Goal: Task Accomplishment & Management: Use online tool/utility

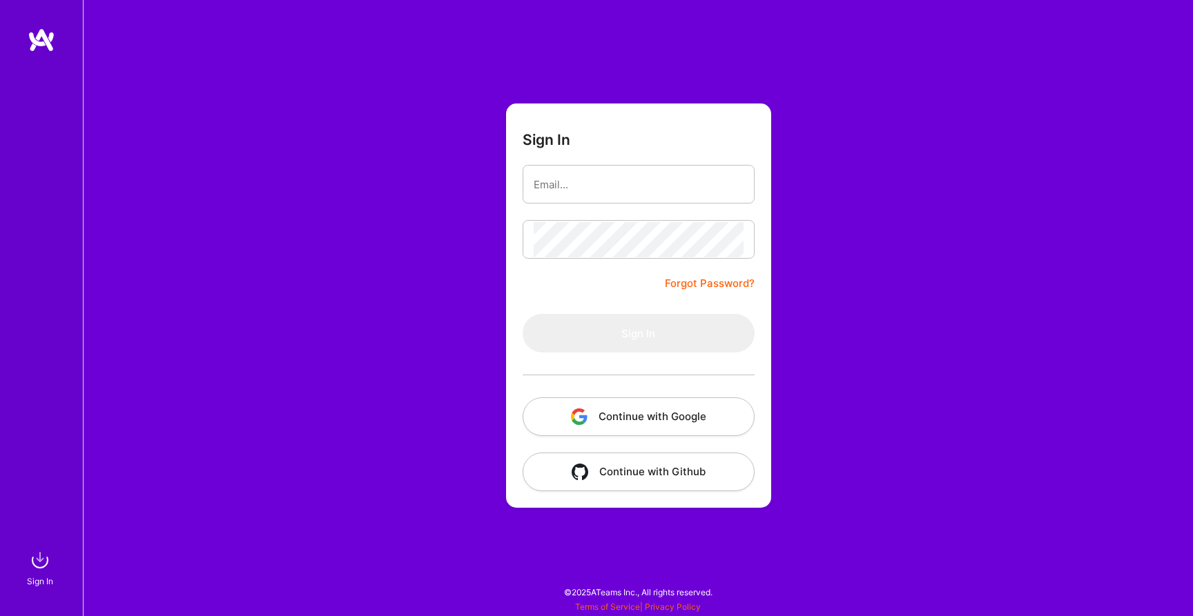
click at [576, 182] on input "email" at bounding box center [639, 184] width 210 height 35
click at [730, 183] on input "email" at bounding box center [639, 184] width 210 height 35
type input "[EMAIL_ADDRESS][DOMAIN_NAME]"
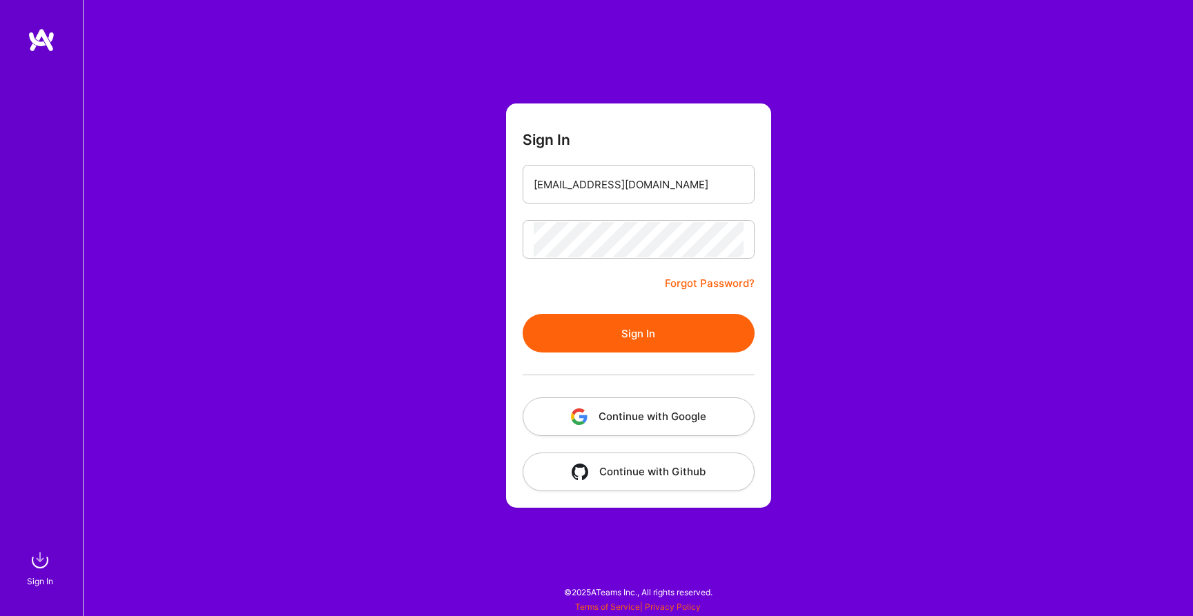
click at [603, 342] on button "Sign In" at bounding box center [639, 333] width 232 height 39
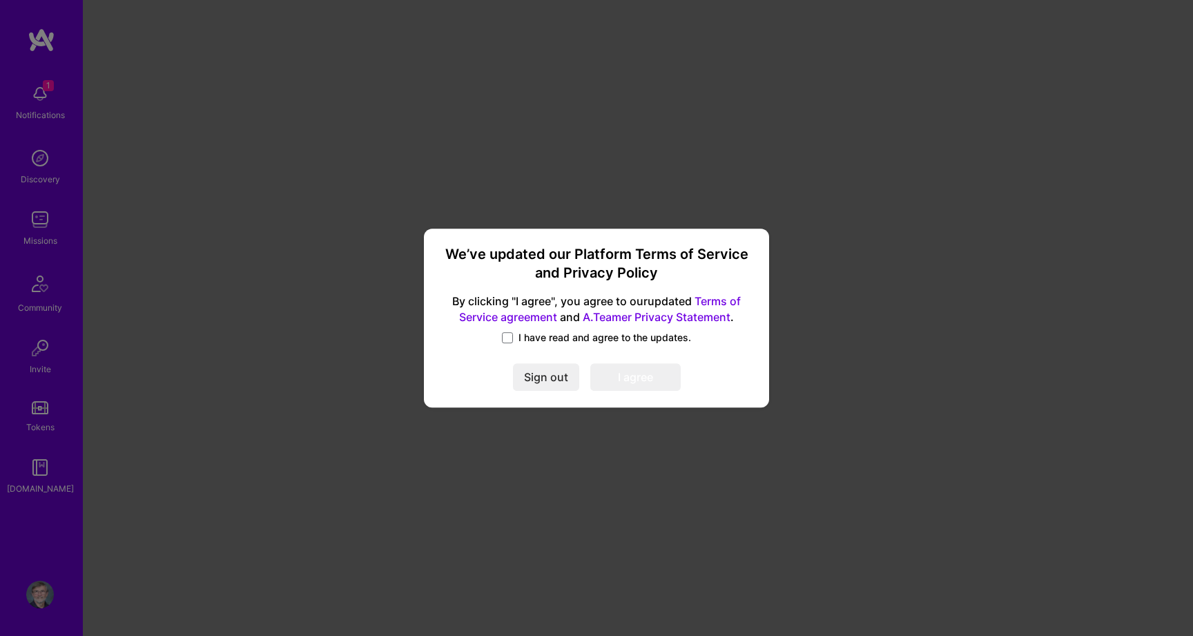
click at [519, 331] on span "I have read and agree to the updates." at bounding box center [604, 338] width 173 height 14
click at [0, 0] on input "I have read and agree to the updates." at bounding box center [0, 0] width 0 height 0
click at [625, 374] on button "I agree" at bounding box center [635, 378] width 90 height 28
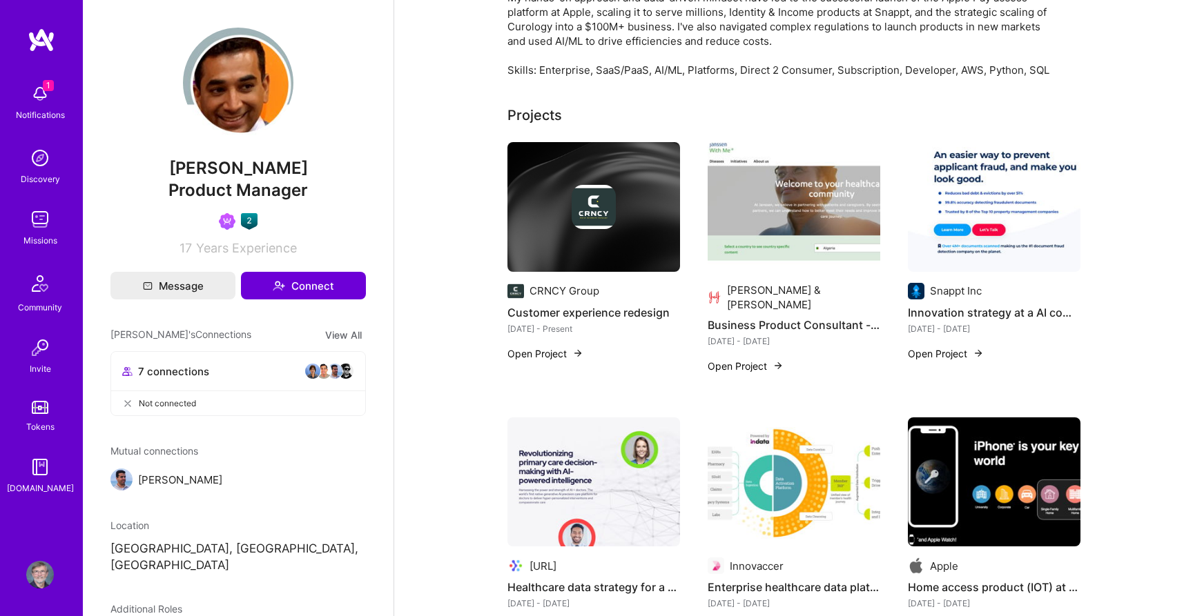
scroll to position [191, 0]
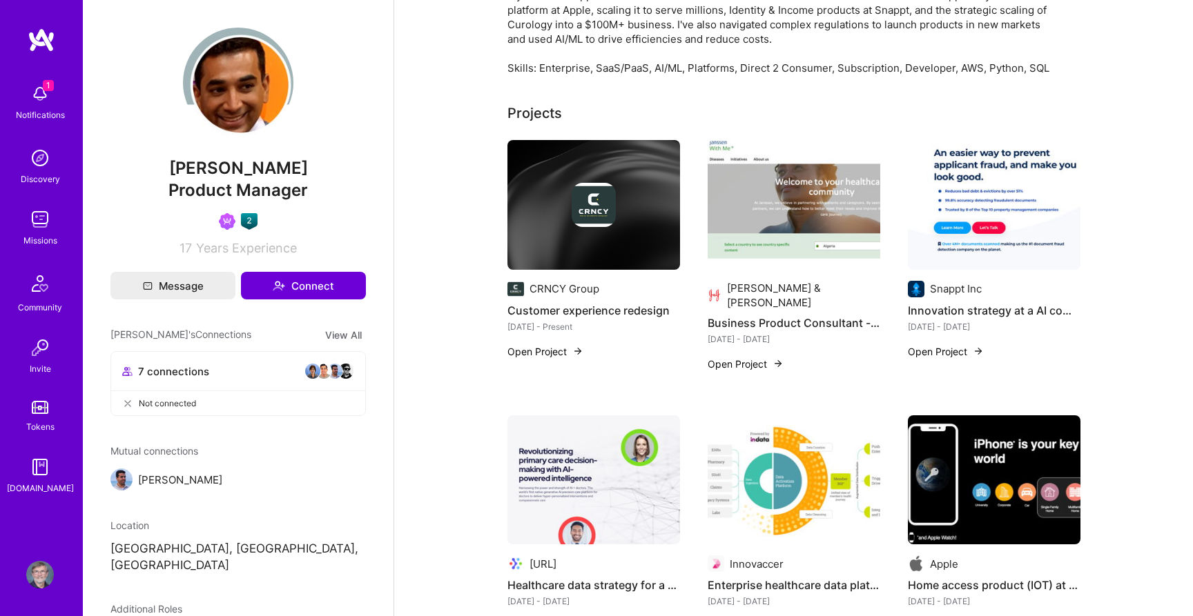
click at [43, 213] on img at bounding box center [40, 220] width 28 height 28
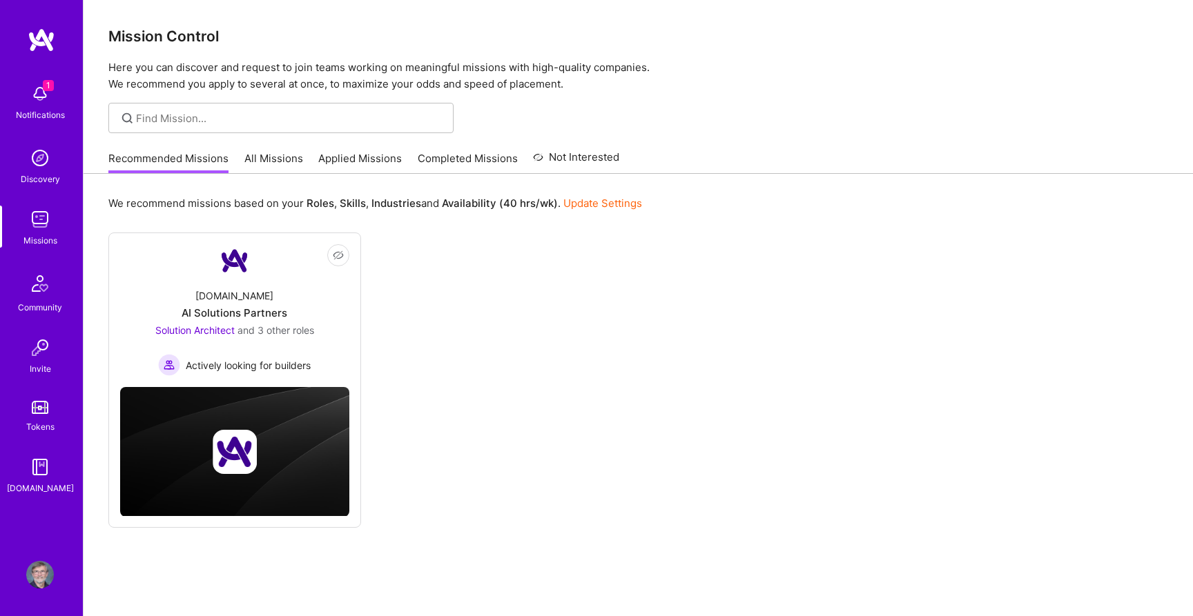
click at [37, 95] on img at bounding box center [40, 94] width 28 height 28
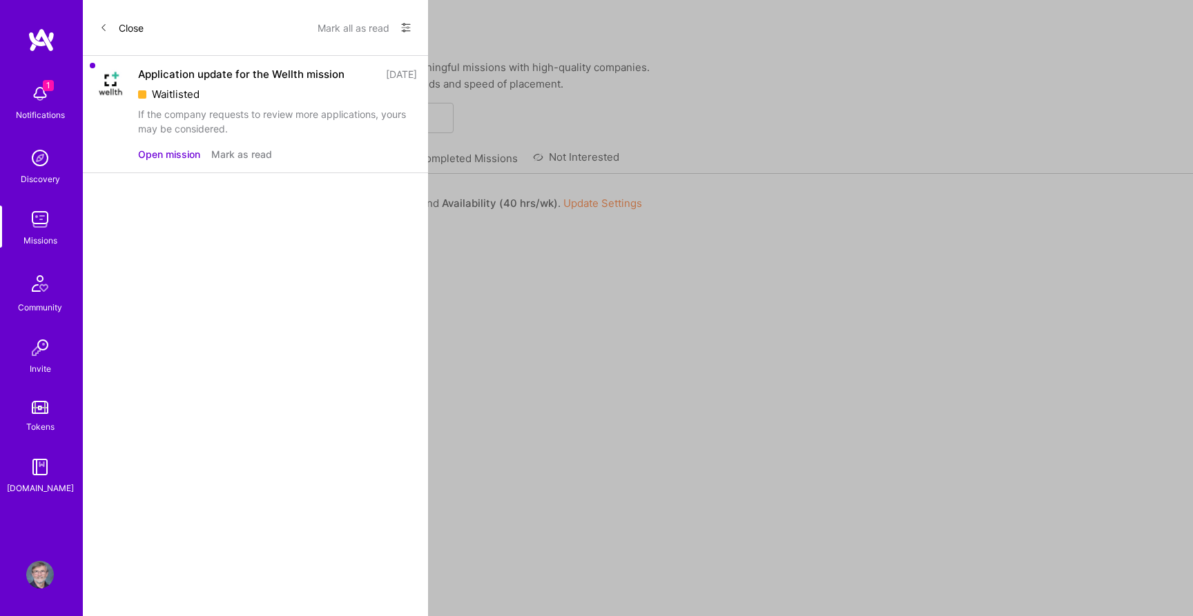
click at [200, 77] on div "Application update for the Wellth mission" at bounding box center [241, 74] width 206 height 14
click at [116, 81] on img at bounding box center [110, 83] width 33 height 33
click at [171, 155] on button "Open mission" at bounding box center [169, 154] width 62 height 14
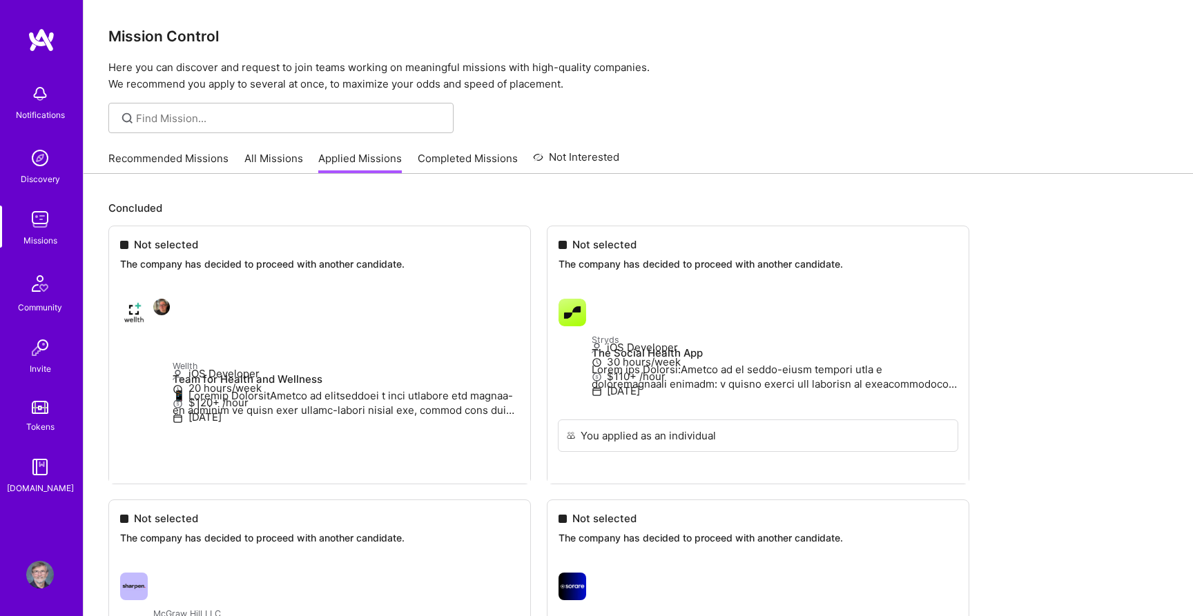
click at [39, 229] on img at bounding box center [40, 220] width 28 height 28
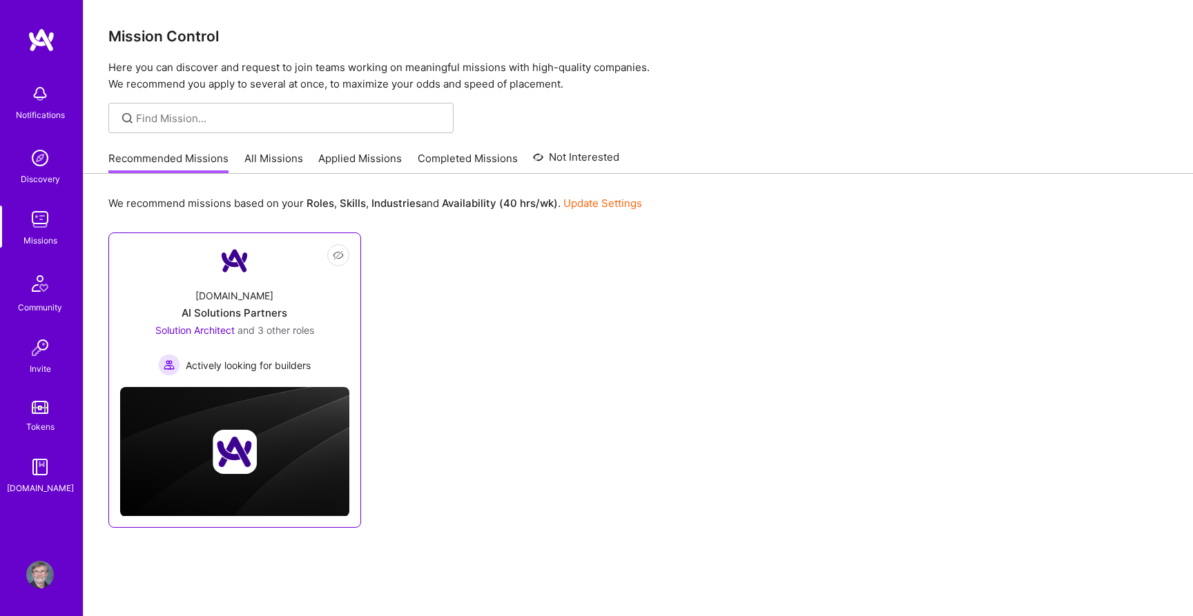
click at [249, 316] on div "AI Solutions Partners" at bounding box center [235, 313] width 106 height 14
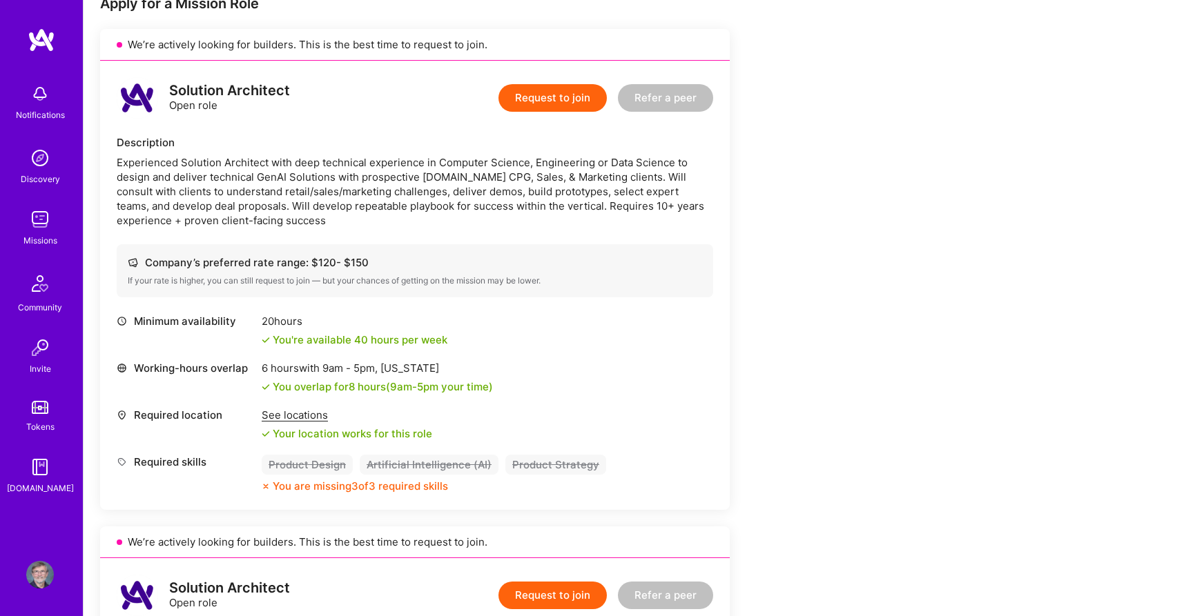
scroll to position [296, 0]
